Goal: Register for event/course

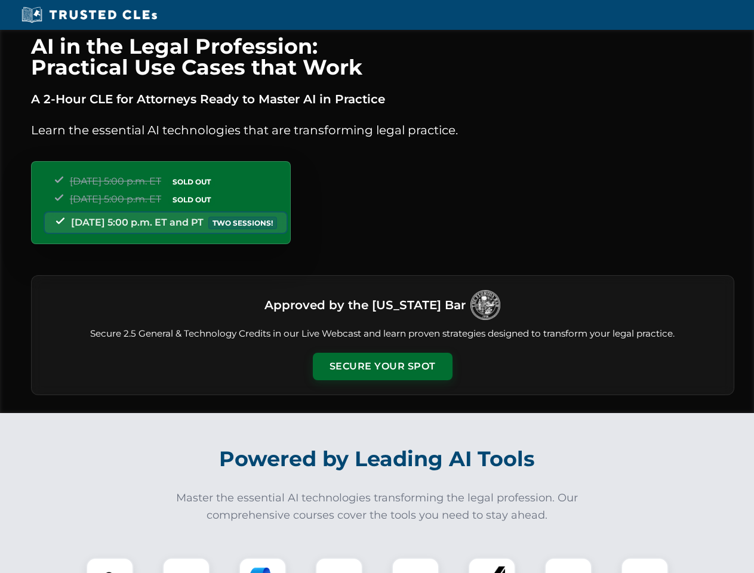
click at [382, 366] on button "Secure Your Spot" at bounding box center [383, 366] width 140 height 27
click at [110, 565] on img at bounding box center [110, 581] width 35 height 35
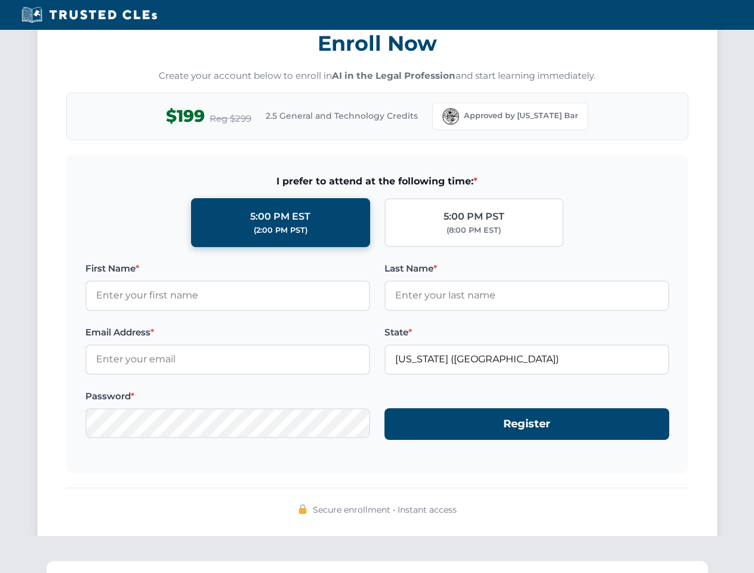
scroll to position [1172, 0]
